Goal: Contribute content

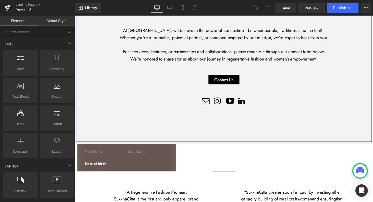
scroll to position [66, 0]
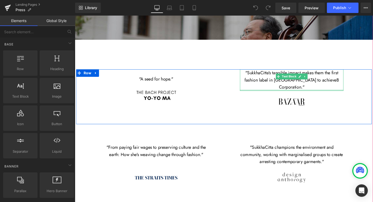
click at [297, 93] on div at bounding box center [302, 93] width 109 height 1
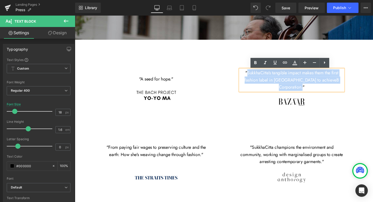
drag, startPoint x: 253, startPoint y: 76, endPoint x: 356, endPoint y: 83, distance: 103.4
click at [356, 83] on p ""SukkhaCitta's tangible impact makes them the first fashion label in [GEOGRAPHI…" at bounding box center [302, 83] width 109 height 22
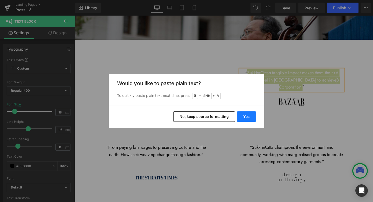
click at [249, 116] on button "Yes" at bounding box center [246, 116] width 19 height 10
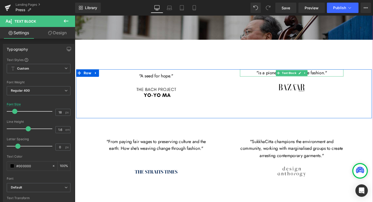
click at [266, 78] on p ""is a pioneer of regenerative fashion. "" at bounding box center [302, 76] width 109 height 8
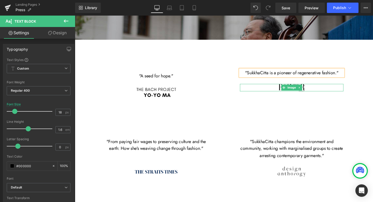
click at [305, 93] on span "Image" at bounding box center [302, 91] width 11 height 6
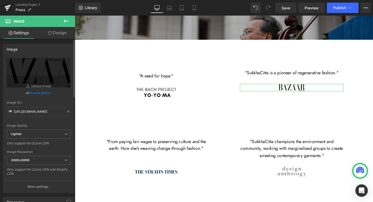
click at [44, 93] on link "Browse gallery" at bounding box center [40, 92] width 22 height 9
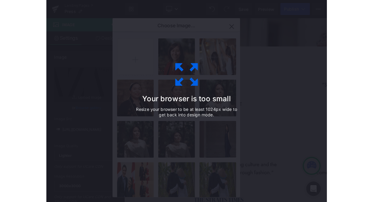
scroll to position [2677, 0]
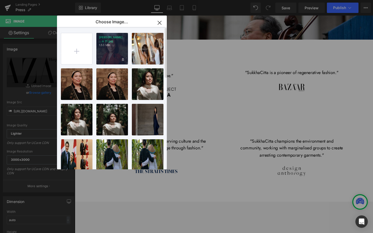
type input "C:\fakepath\png-transparent-[PERSON_NAME]-s-bazaar-logo.png"
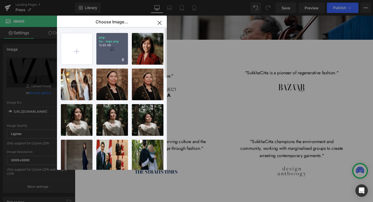
click at [0, 0] on div "png-tra...logo.png 12.80 KB" at bounding box center [0, 0] width 0 height 0
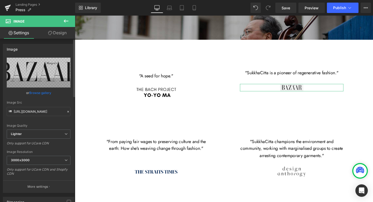
click at [41, 93] on link "Browse gallery" at bounding box center [40, 92] width 22 height 9
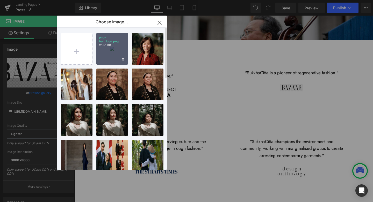
click at [0, 0] on div "png-tra...logo.png 12.80 KB" at bounding box center [0, 0] width 0 height 0
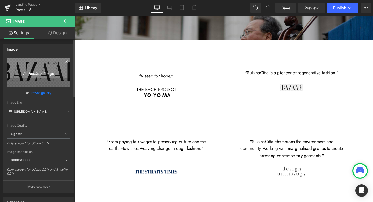
click at [42, 71] on icon "Replace Image" at bounding box center [38, 72] width 41 height 6
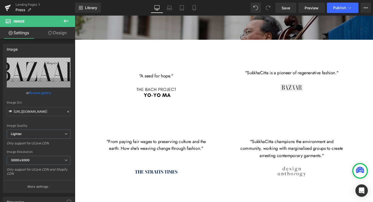
type input "C:\fakepath\Harpers-Bazaar-Logo.jpg"
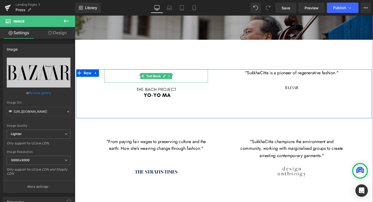
click at [185, 76] on p ""A seed for hope."" at bounding box center [160, 79] width 109 height 14
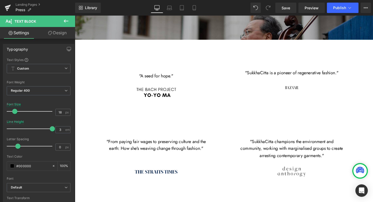
click at [62, 29] on link "Design" at bounding box center [58, 33] width 38 height 12
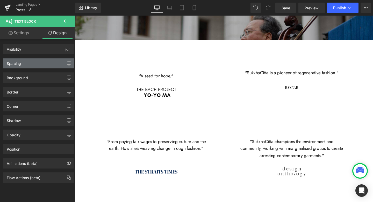
click at [33, 63] on div "Spacing" at bounding box center [38, 63] width 71 height 10
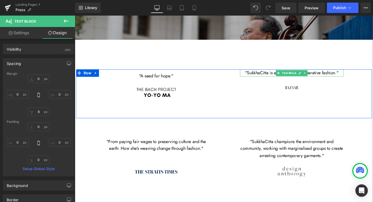
click at [264, 77] on p ""SukkhaCitta is a pioneer of regenerative fashion. "" at bounding box center [302, 76] width 109 height 8
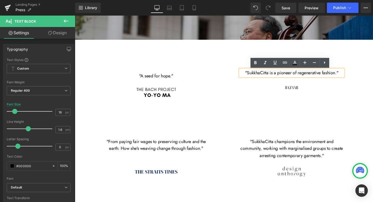
click at [63, 33] on link "Design" at bounding box center [58, 33] width 38 height 12
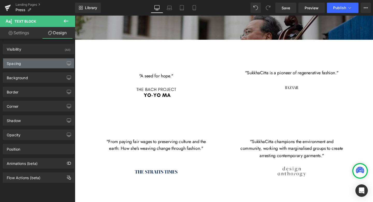
click at [32, 65] on div "Spacing" at bounding box center [38, 63] width 71 height 10
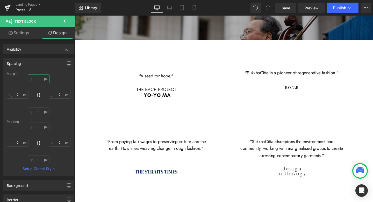
click at [37, 79] on input "text" at bounding box center [39, 78] width 22 height 9
type input "10"
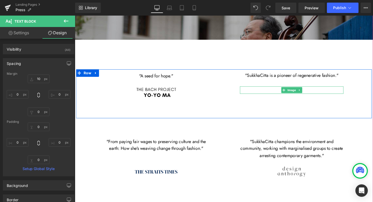
click at [320, 96] on div at bounding box center [302, 94] width 109 height 8
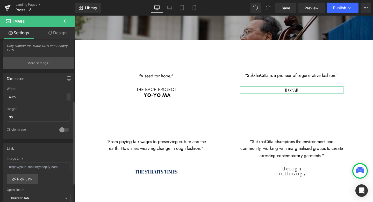
scroll to position [138, 0]
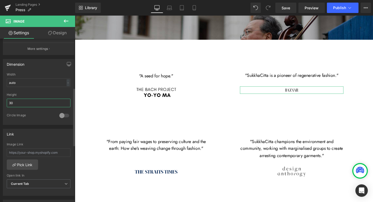
click at [24, 102] on input "30" at bounding box center [39, 102] width 64 height 9
type input "3"
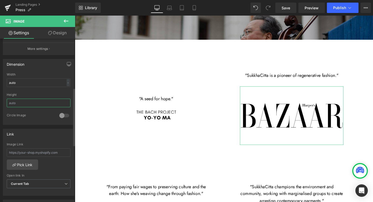
scroll to position [2724, 0]
type input "60"
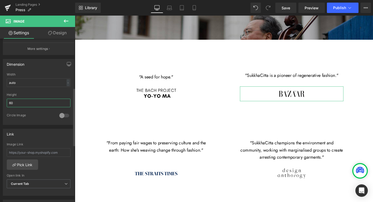
scroll to position [2679, 0]
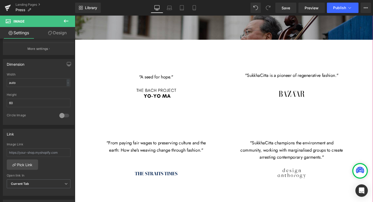
click at [233, 120] on div ""A seed for hope." Text Block Image "SukkhaCitta is a pioneer of regenerative f…" at bounding box center [231, 98] width 311 height 53
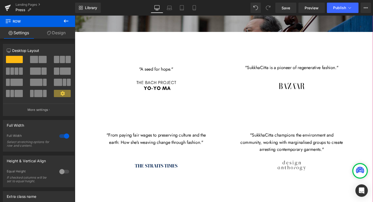
scroll to position [579, 0]
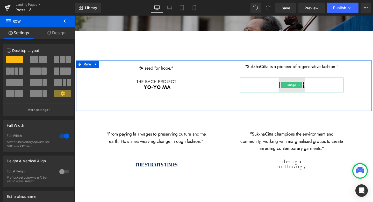
click at [295, 86] on span at bounding box center [294, 88] width 5 height 6
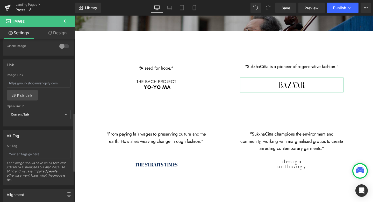
scroll to position [209, 0]
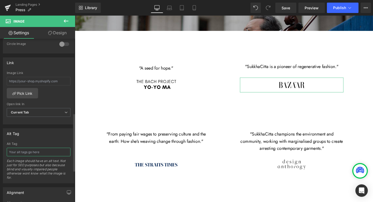
click at [27, 152] on input "text" at bounding box center [39, 151] width 64 height 9
paste input "[URL][DOMAIN_NAME]"
type input "[URL][DOMAIN_NAME]"
click at [49, 113] on span "Current Tab" at bounding box center [39, 112] width 64 height 9
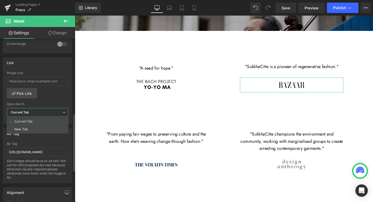
scroll to position [0, 0]
click at [39, 127] on li "New Tab" at bounding box center [38, 129] width 62 height 8
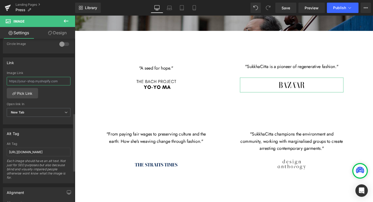
click at [40, 81] on input "text" at bounding box center [39, 81] width 64 height 9
paste input "[URL][DOMAIN_NAME]"
type input "[URL][DOMAIN_NAME]"
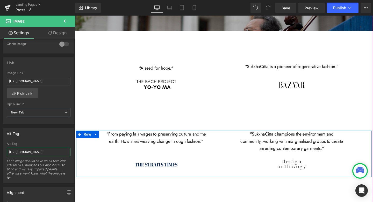
drag, startPoint x: 84, startPoint y: 169, endPoint x: 107, endPoint y: 160, distance: 24.8
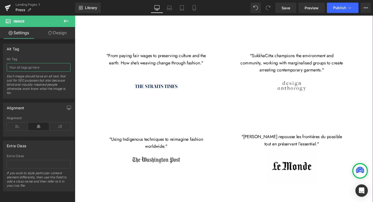
scroll to position [655, 0]
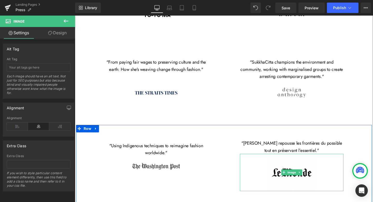
click at [273, 189] on link at bounding box center [302, 180] width 109 height 39
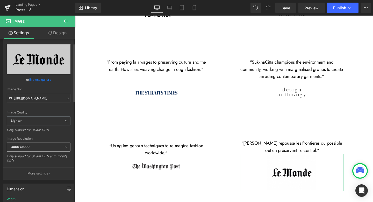
scroll to position [18, 0]
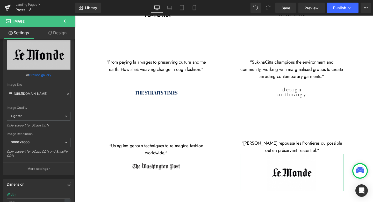
click at [61, 35] on link "Design" at bounding box center [58, 33] width 38 height 12
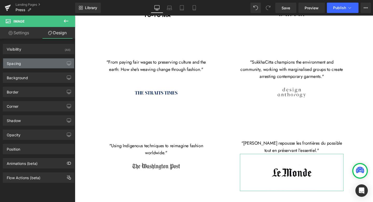
click at [42, 61] on div "Spacing" at bounding box center [38, 63] width 71 height 10
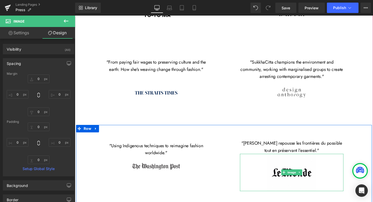
click at [269, 189] on link at bounding box center [302, 180] width 109 height 39
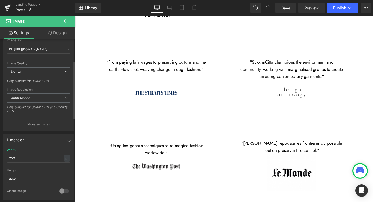
scroll to position [65, 0]
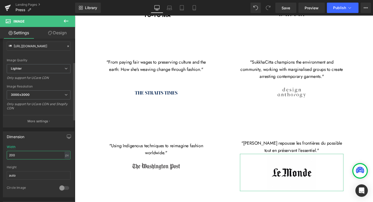
click at [13, 155] on input "200" at bounding box center [39, 155] width 64 height 9
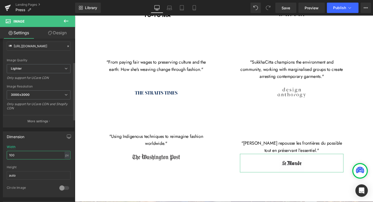
scroll to position [2659, 0]
type input "150"
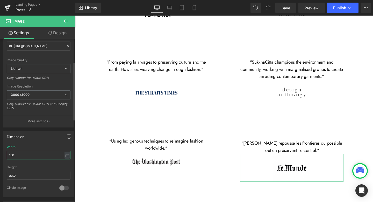
scroll to position [3, 0]
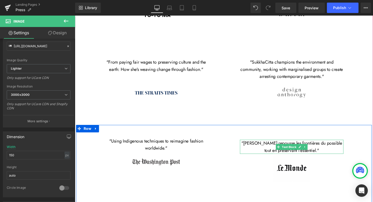
click at [252, 158] on span ""[PERSON_NAME] repousse les frontières du possible tout en préservant l’essenti…" at bounding box center [303, 153] width 106 height 14
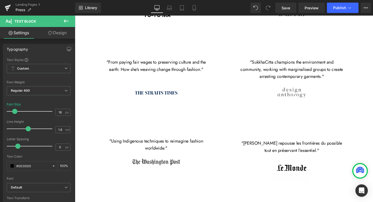
click at [62, 32] on link "Design" at bounding box center [58, 33] width 38 height 12
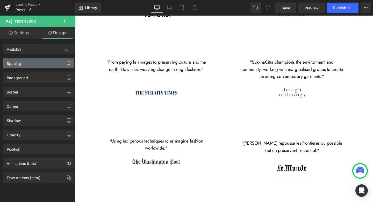
click at [34, 66] on div "Spacing" at bounding box center [38, 63] width 71 height 10
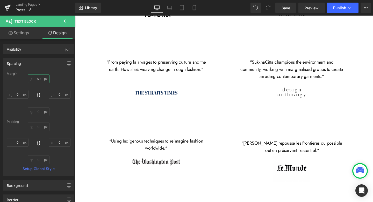
click at [37, 79] on input "text" at bounding box center [39, 78] width 22 height 9
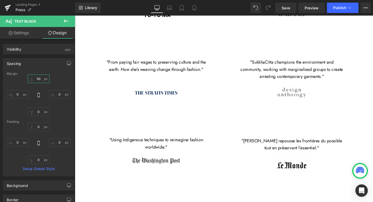
scroll to position [2666, 0]
type input "5"
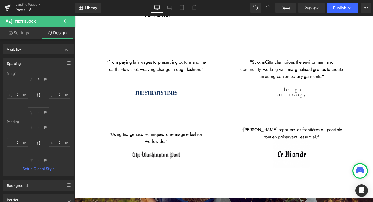
type input "40"
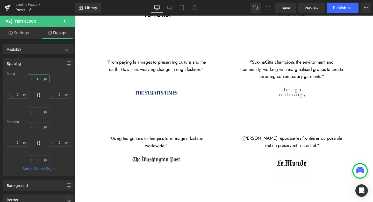
scroll to position [3, 0]
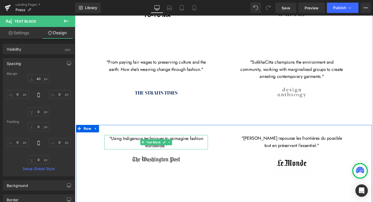
click at [134, 155] on p ""Using Indigenous techniques to reimagine fashion worldwide."" at bounding box center [160, 148] width 109 height 15
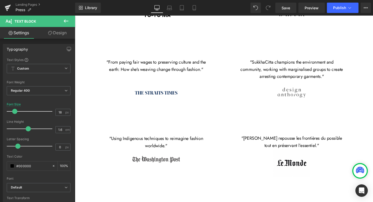
click at [63, 35] on link "Design" at bounding box center [58, 33] width 38 height 12
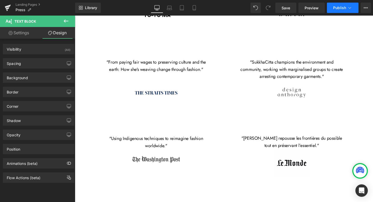
click at [339, 10] on button "Publish" at bounding box center [343, 8] width 32 height 10
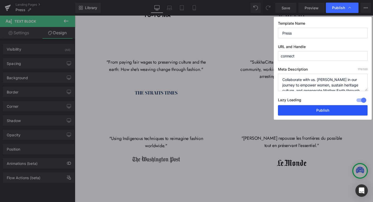
click at [309, 112] on button "Publish" at bounding box center [323, 110] width 90 height 10
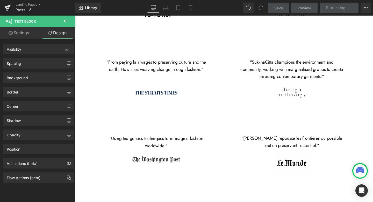
scroll to position [552, 0]
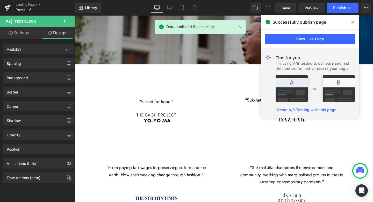
scroll to position [543, 0]
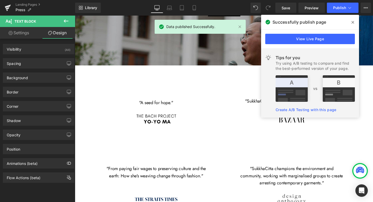
click at [354, 22] on icon at bounding box center [353, 22] width 3 height 4
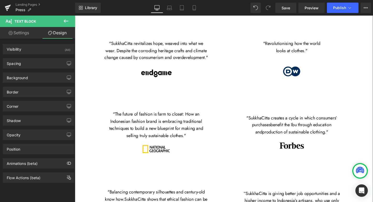
scroll to position [1005, 0]
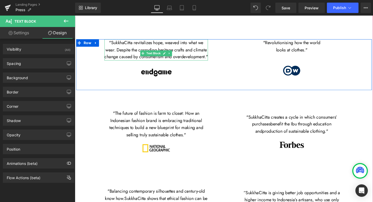
click at [189, 58] on p ""SukkhaCitta revitalizes hope, weaved into what we wear. Despite the corroding …" at bounding box center [160, 51] width 109 height 22
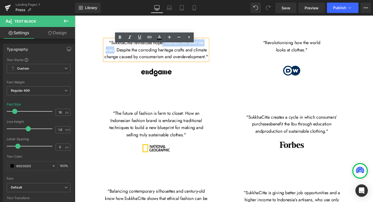
drag, startPoint x: 168, startPoint y: 50, endPoint x: 122, endPoint y: 59, distance: 46.5
click at [122, 59] on p ""SukkhaCitta revitalizes hope, weaved into what we wear. Despite the corroding …" at bounding box center [160, 51] width 109 height 22
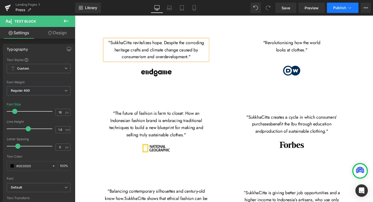
click at [335, 6] on span "Publish" at bounding box center [339, 8] width 13 height 4
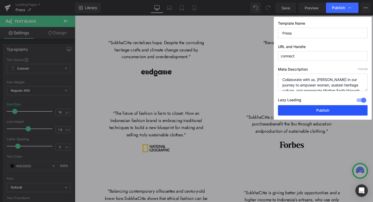
click at [305, 111] on button "Publish" at bounding box center [323, 110] width 90 height 10
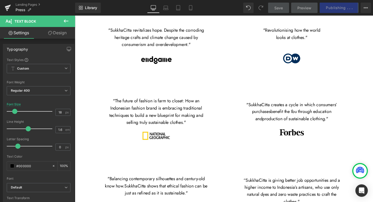
scroll to position [1019, 0]
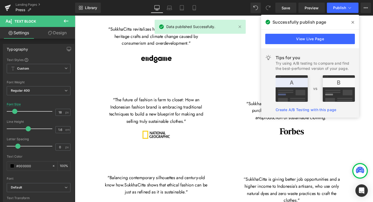
click at [0, 0] on icon at bounding box center [0, 0] width 0 height 0
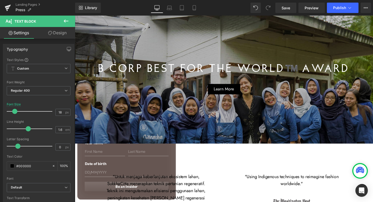
scroll to position [2037, 0]
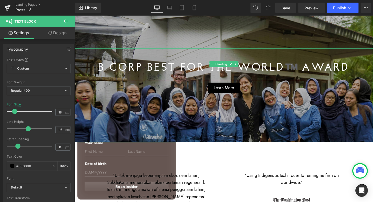
click at [301, 77] on h1 "B Corp Best for the World™️ Award" at bounding box center [231, 71] width 313 height 14
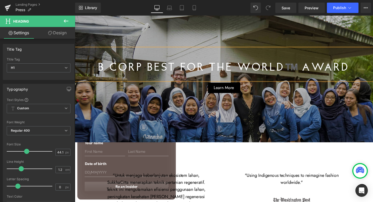
click at [305, 77] on h1 "B Corp Best for the World™️ Award" at bounding box center [231, 71] width 313 height 14
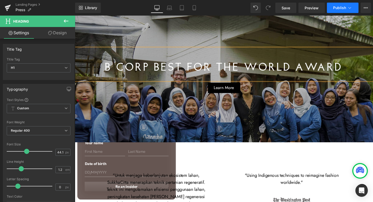
click at [341, 10] on button "Publish" at bounding box center [343, 8] width 32 height 10
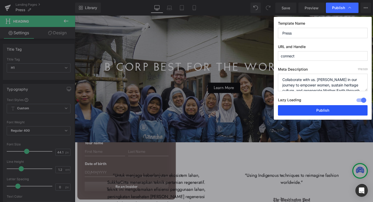
click at [0, 0] on button "Publish" at bounding box center [0, 0] width 0 height 0
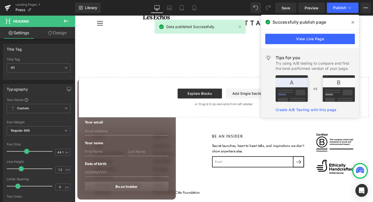
scroll to position [2265, 0]
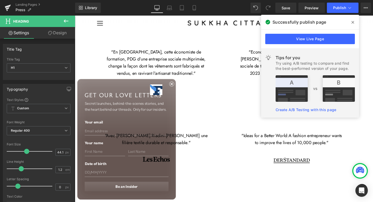
click at [350, 23] on span at bounding box center [353, 22] width 8 height 8
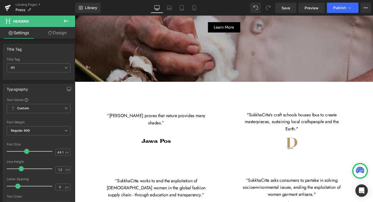
scroll to position [1342, 0]
